Goal: Information Seeking & Learning: Learn about a topic

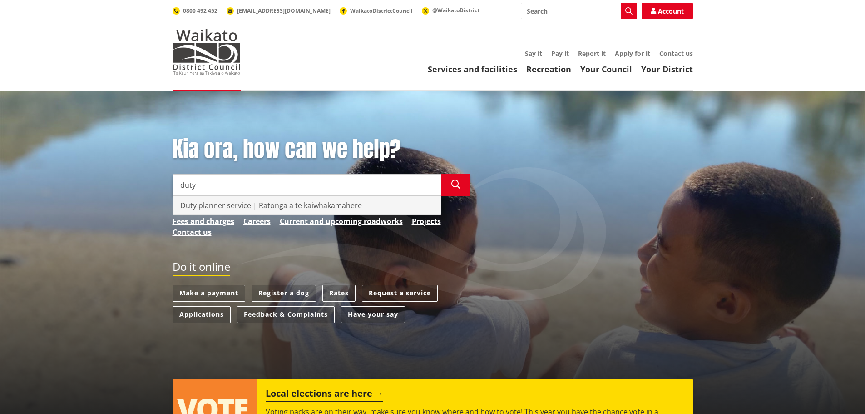
click at [264, 201] on div "Duty planner service | Ratonga a te kaiwhakamahere" at bounding box center [307, 205] width 268 height 18
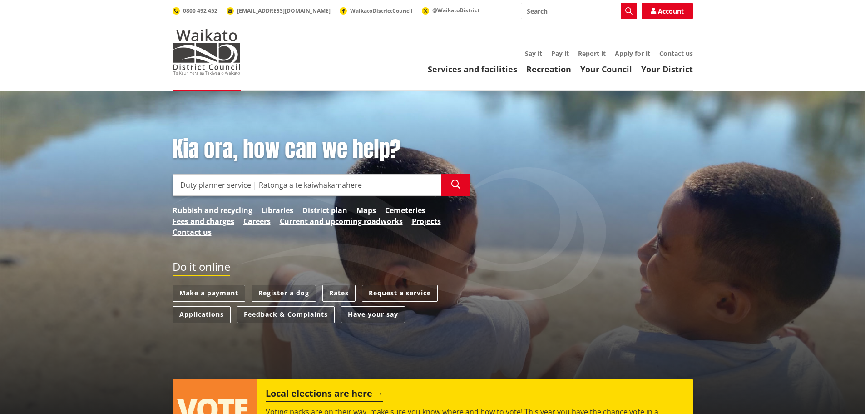
type input "Duty planner service | Ratonga a te kaiwhakamahere"
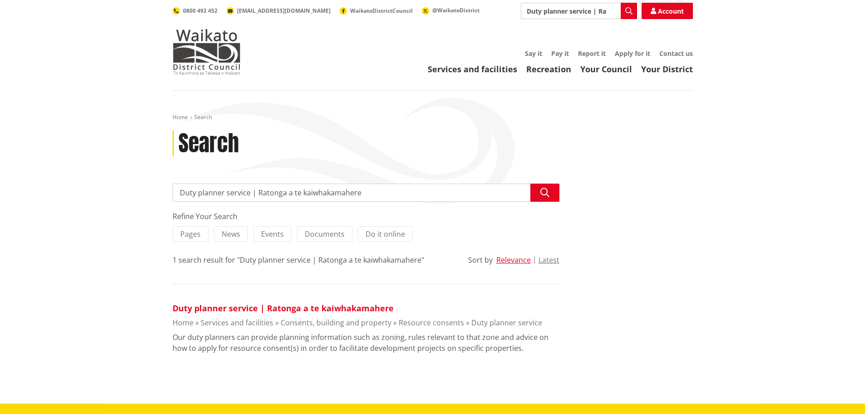
click at [249, 311] on link "Duty planner service | Ratonga a te kaiwhakamahere" at bounding box center [283, 307] width 221 height 11
